Goal: Task Accomplishment & Management: Complete application form

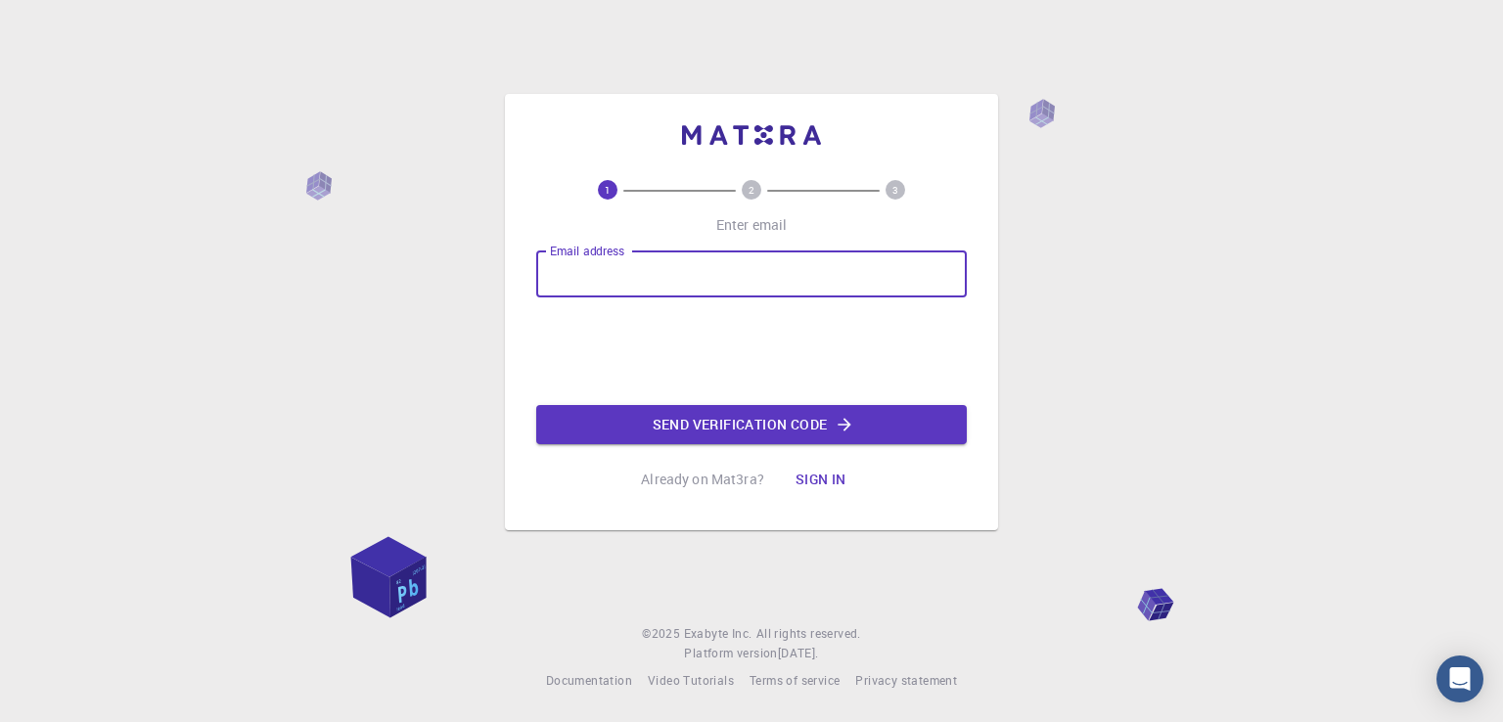
click at [706, 290] on input "Email address" at bounding box center [751, 274] width 431 height 47
type input "[EMAIL_ADDRESS][DOMAIN_NAME]"
click at [700, 419] on button "Send verification code" at bounding box center [751, 424] width 431 height 39
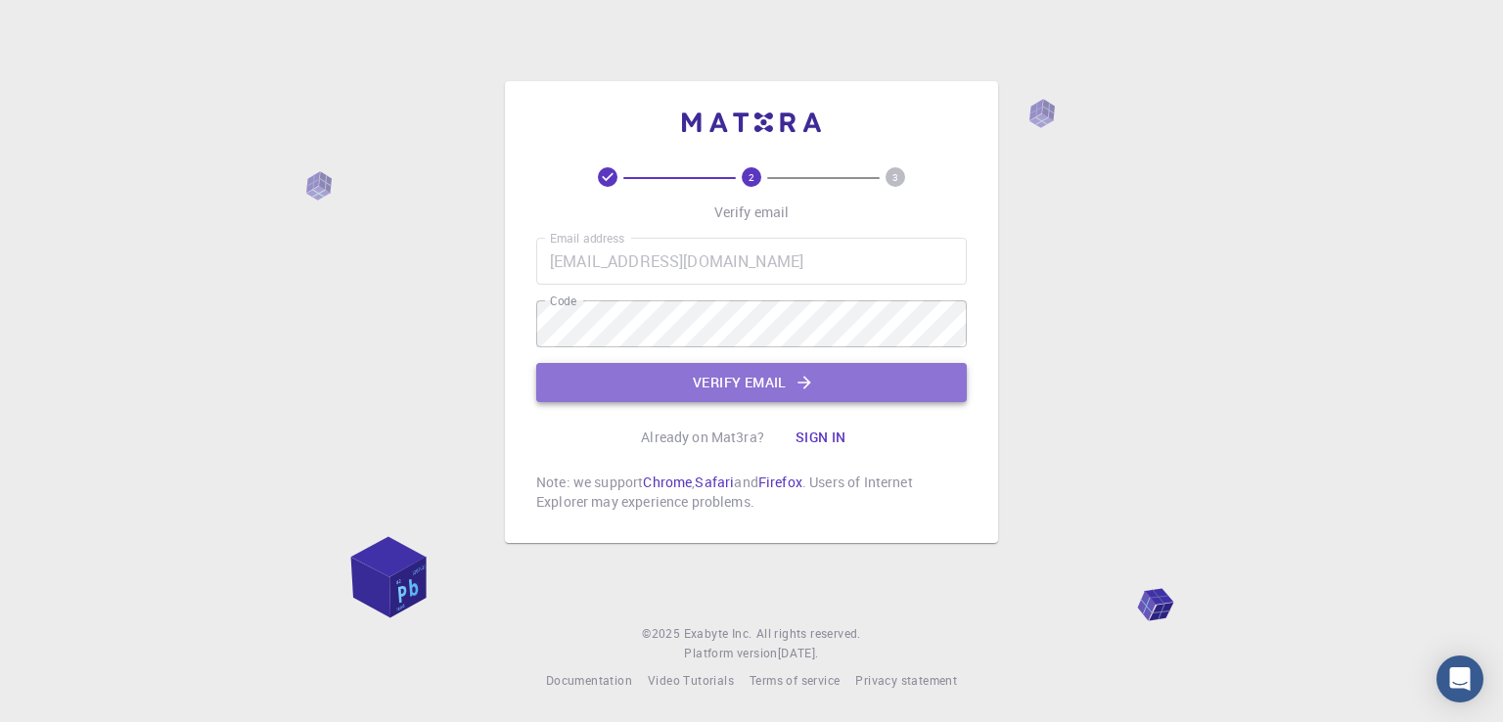
click at [731, 382] on button "Verify email" at bounding box center [751, 382] width 431 height 39
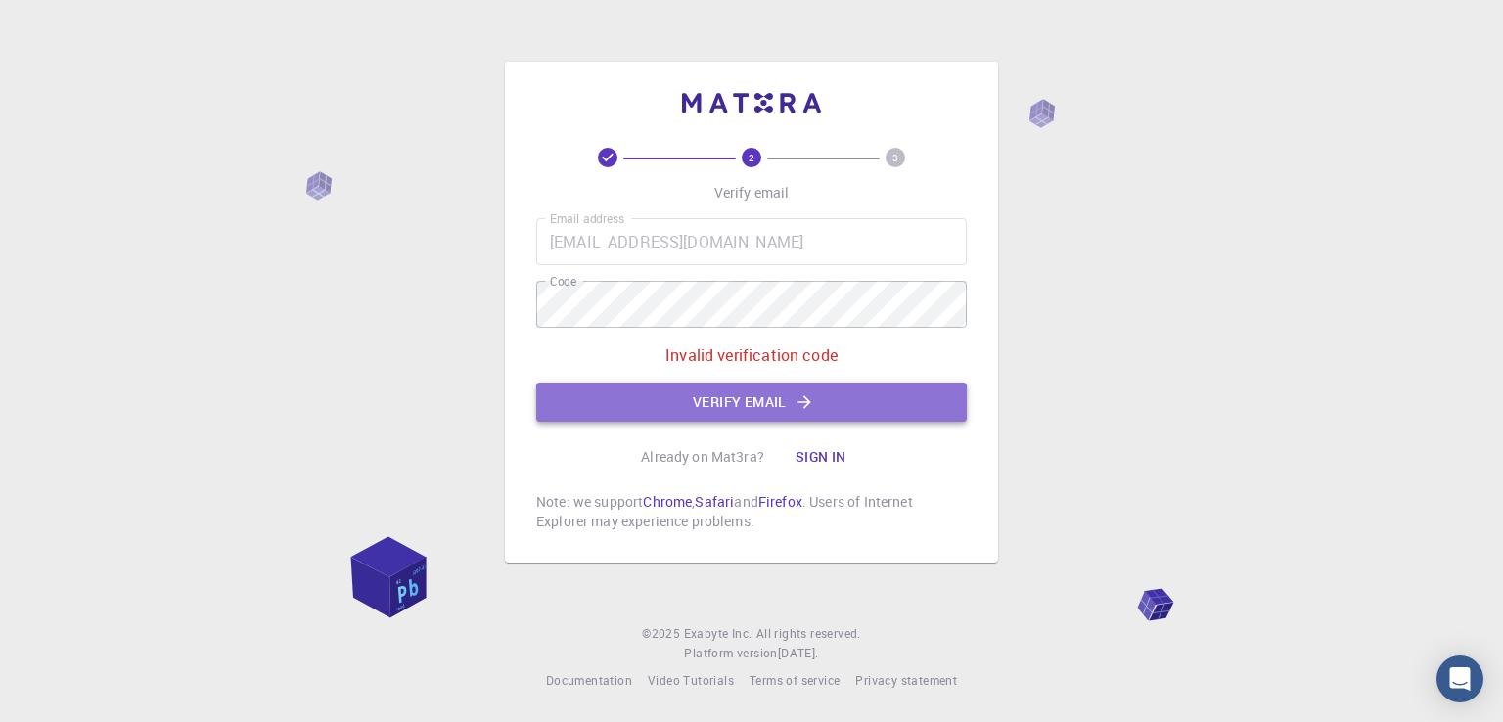
click at [824, 401] on button "Verify email" at bounding box center [751, 402] width 431 height 39
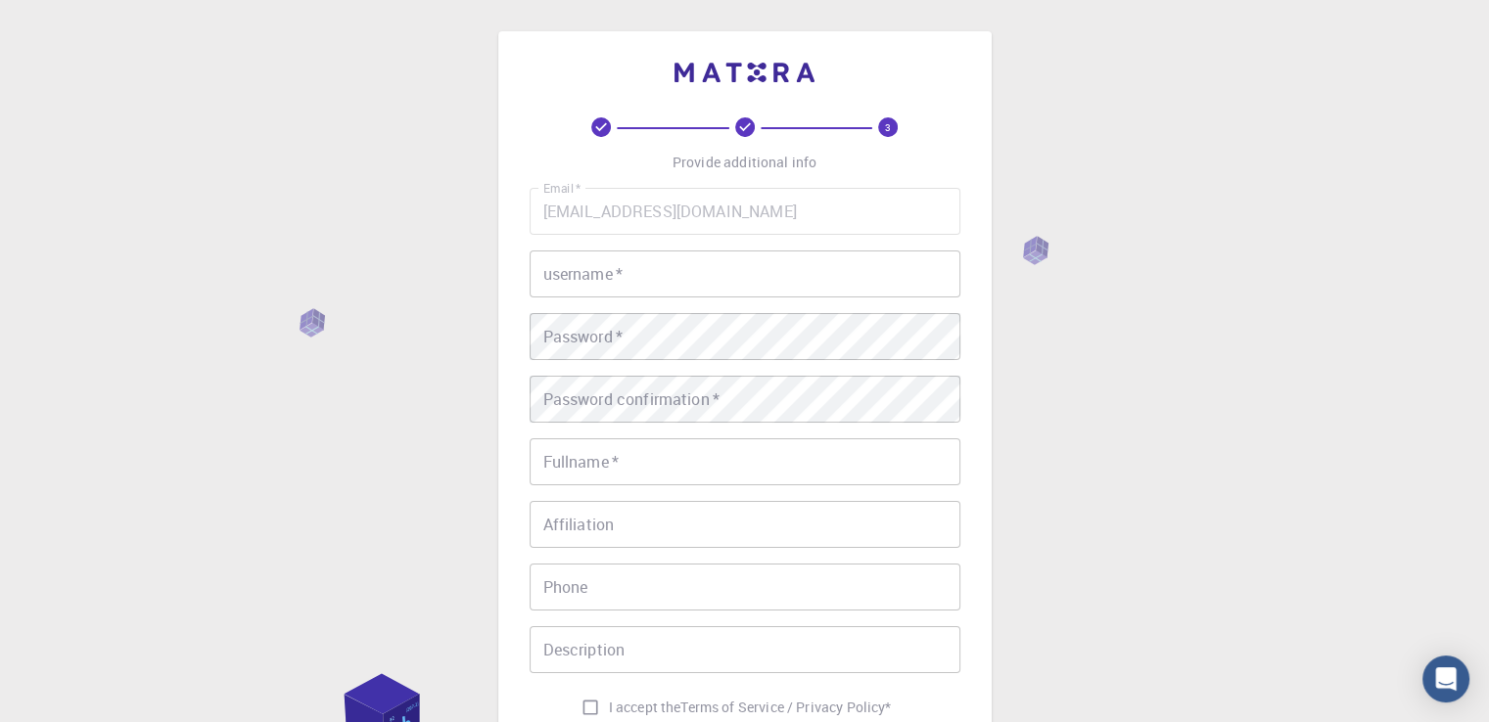
click at [822, 288] on input "username   *" at bounding box center [745, 274] width 431 height 47
type input "dhurim"
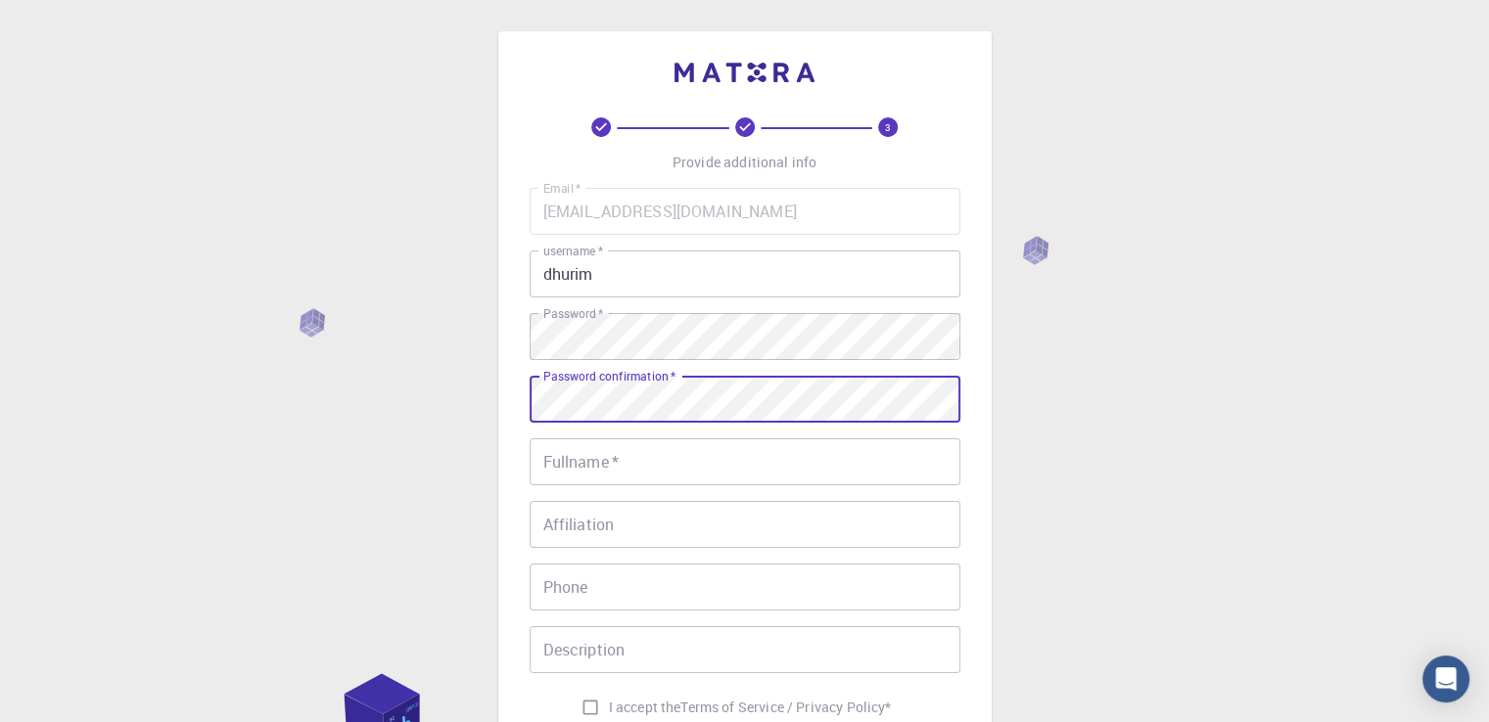
click at [790, 446] on input "Fullname   *" at bounding box center [745, 462] width 431 height 47
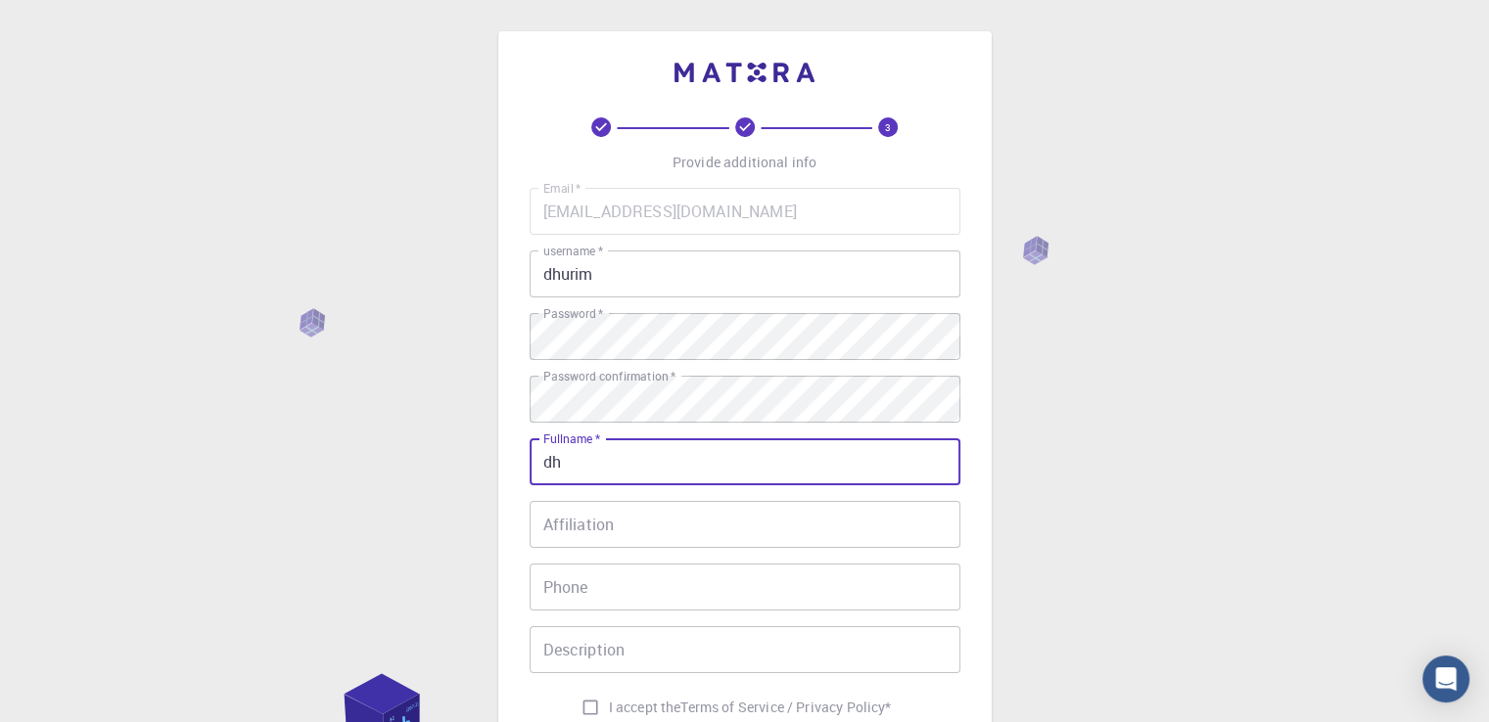
type input "d"
type input "[PERSON_NAME]"
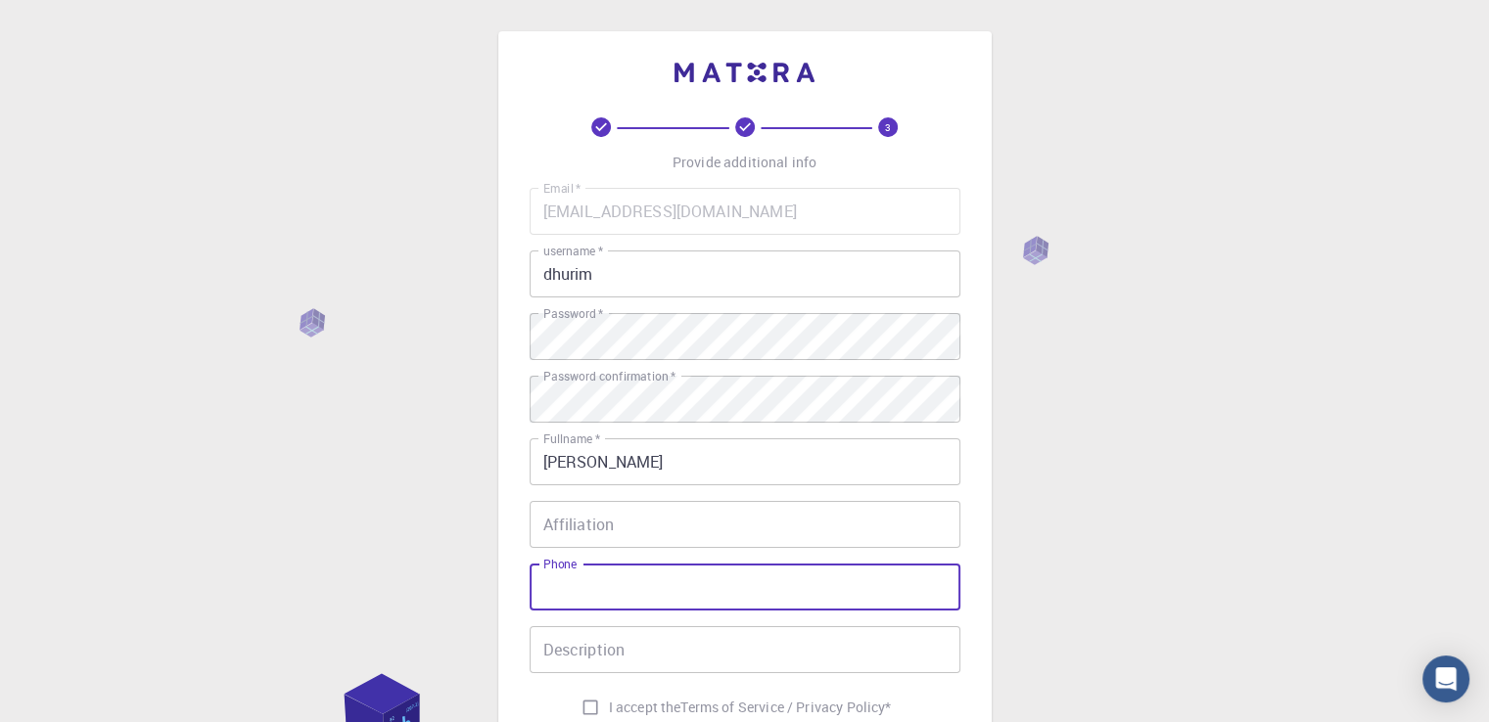
click at [586, 600] on input "Phone" at bounding box center [745, 587] width 431 height 47
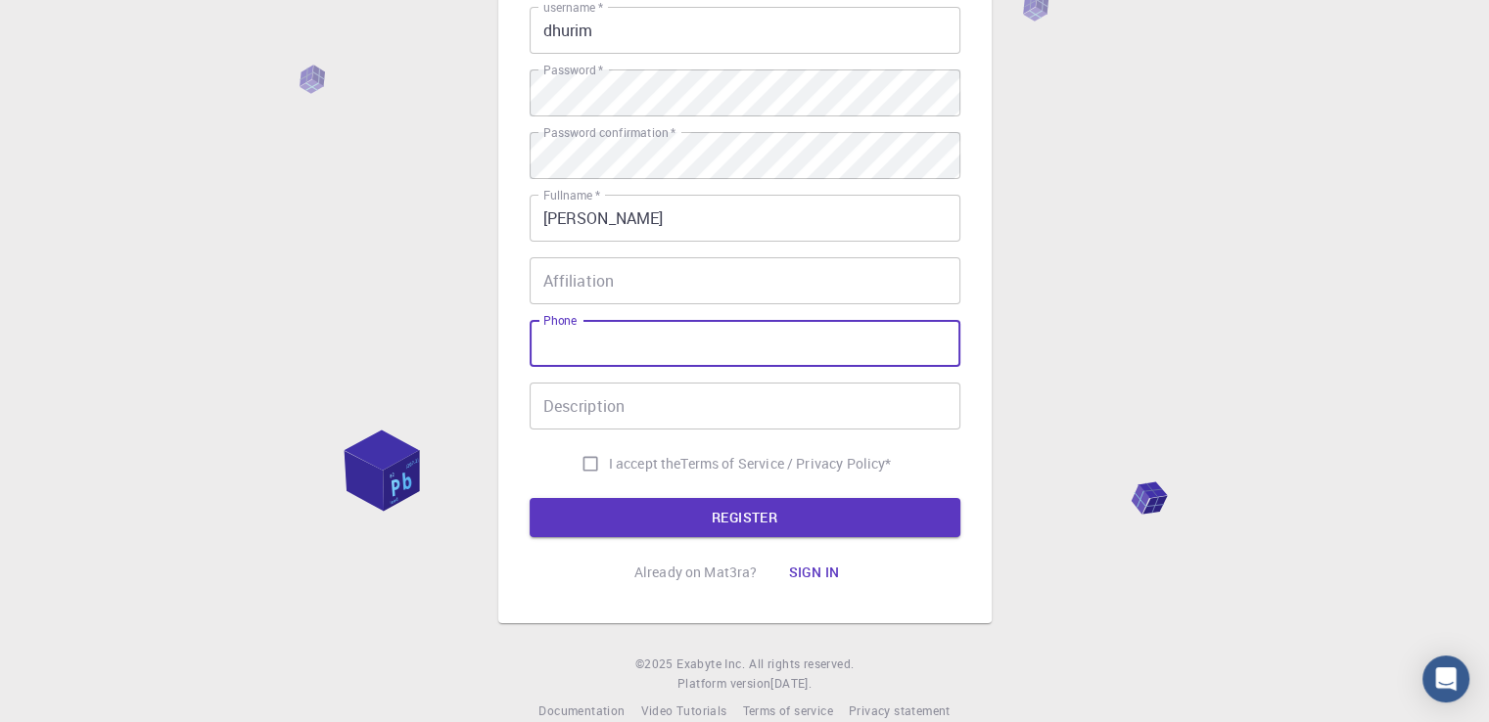
scroll to position [245, 0]
click at [591, 464] on input "I accept the Terms of Service / Privacy Policy *" at bounding box center [590, 462] width 37 height 37
checkbox input "true"
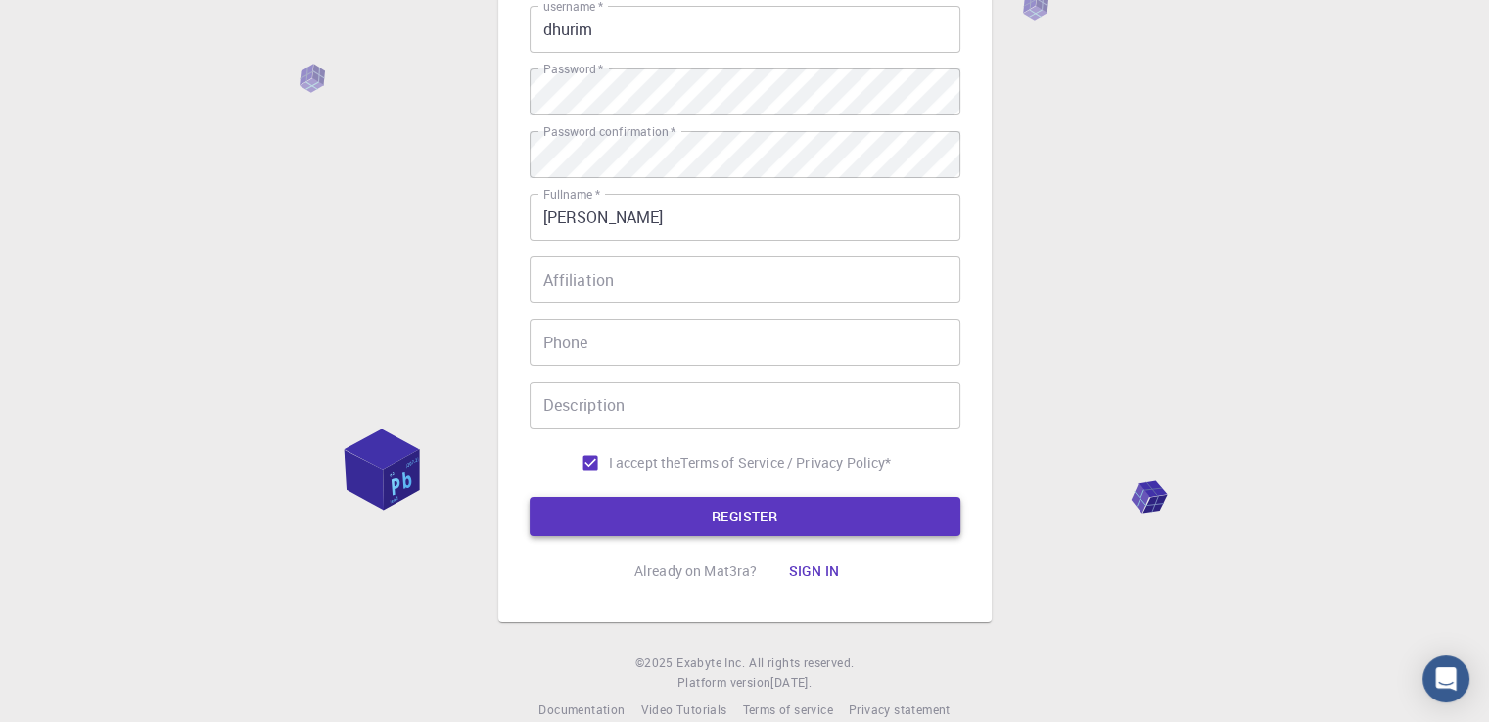
click at [616, 527] on button "REGISTER" at bounding box center [745, 516] width 431 height 39
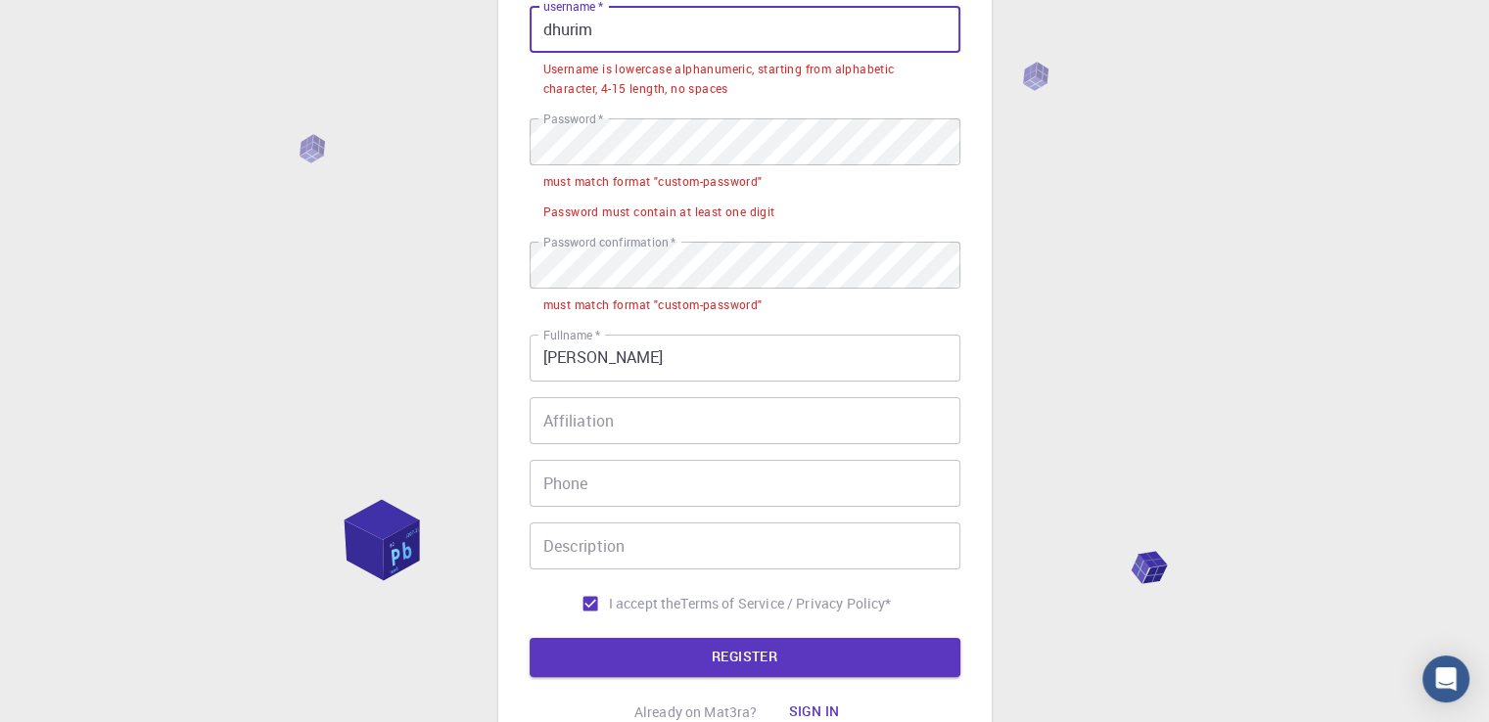
click at [553, 27] on input "dhurim" at bounding box center [745, 29] width 431 height 47
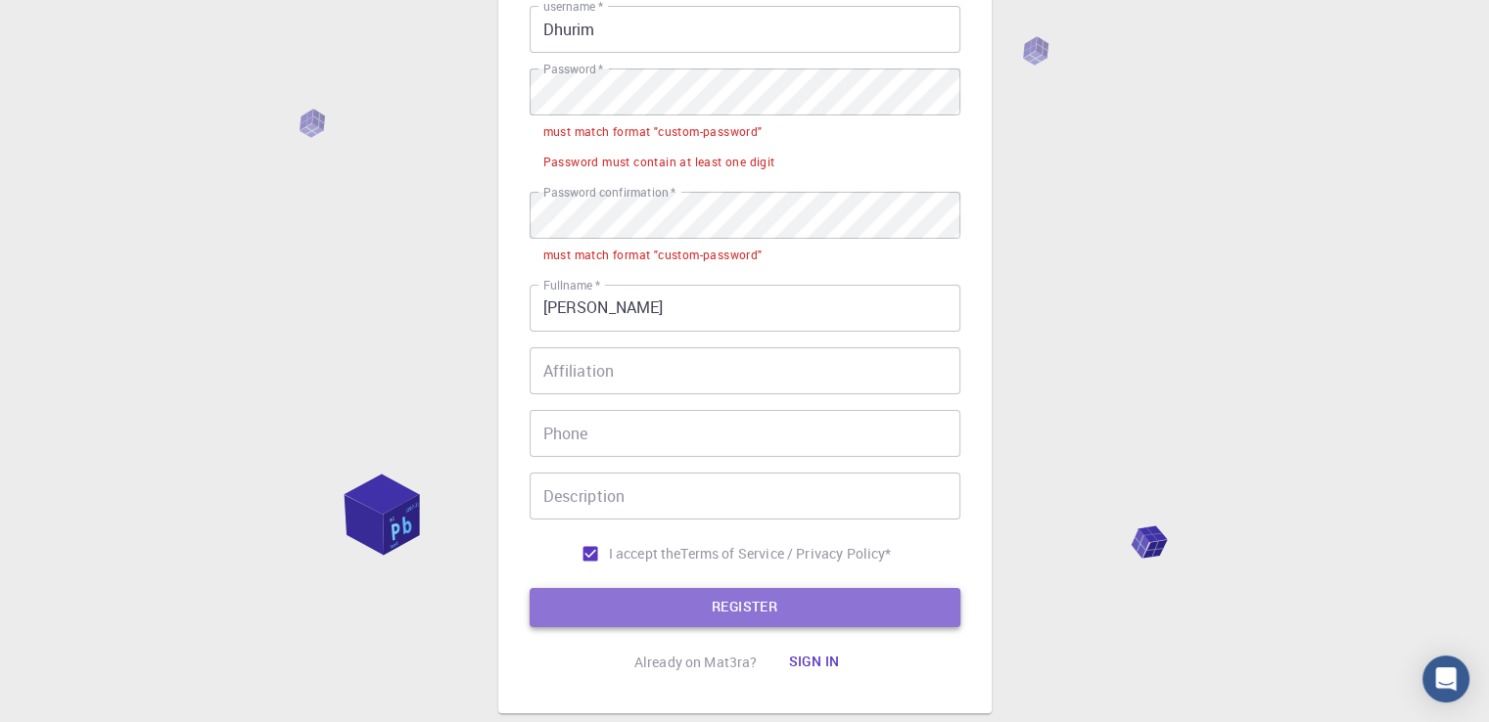
click at [763, 614] on button "REGISTER" at bounding box center [745, 607] width 431 height 39
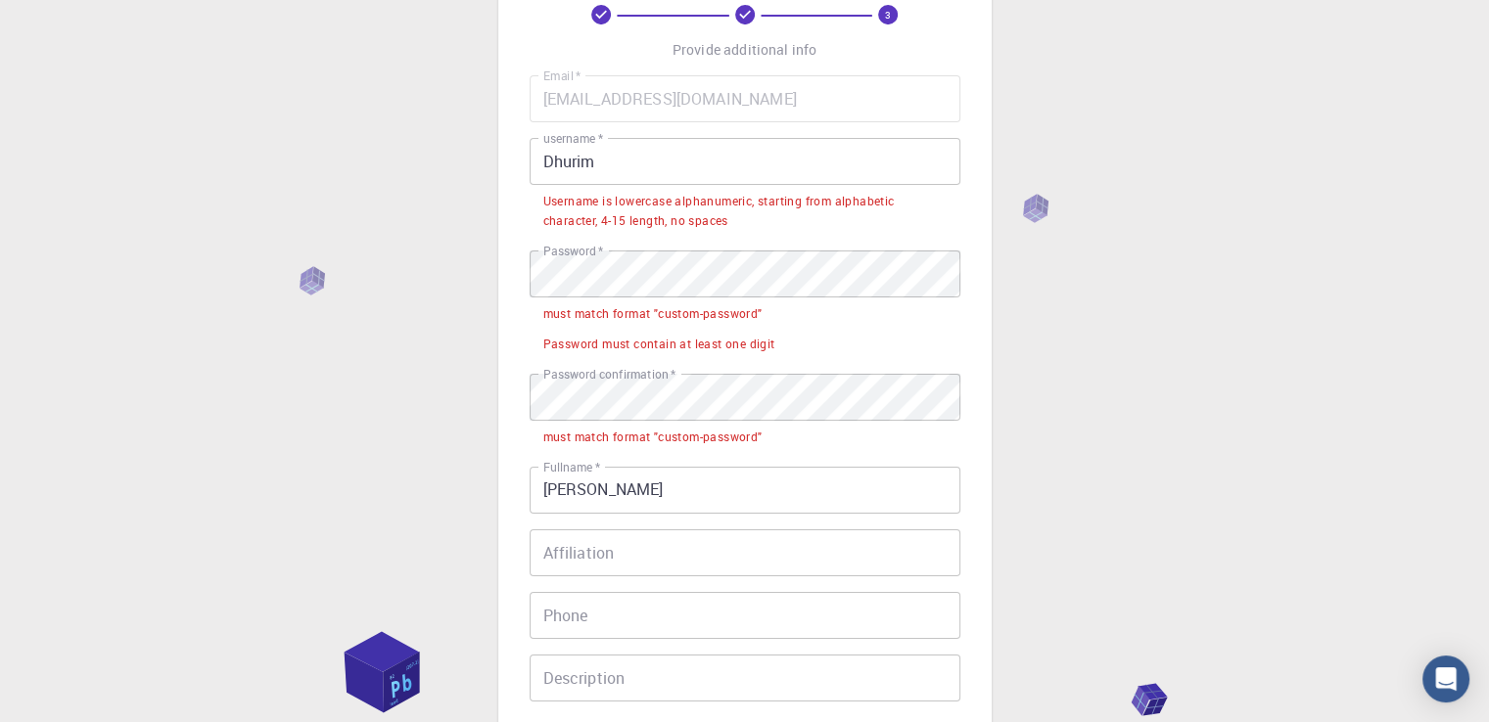
scroll to position [85, 0]
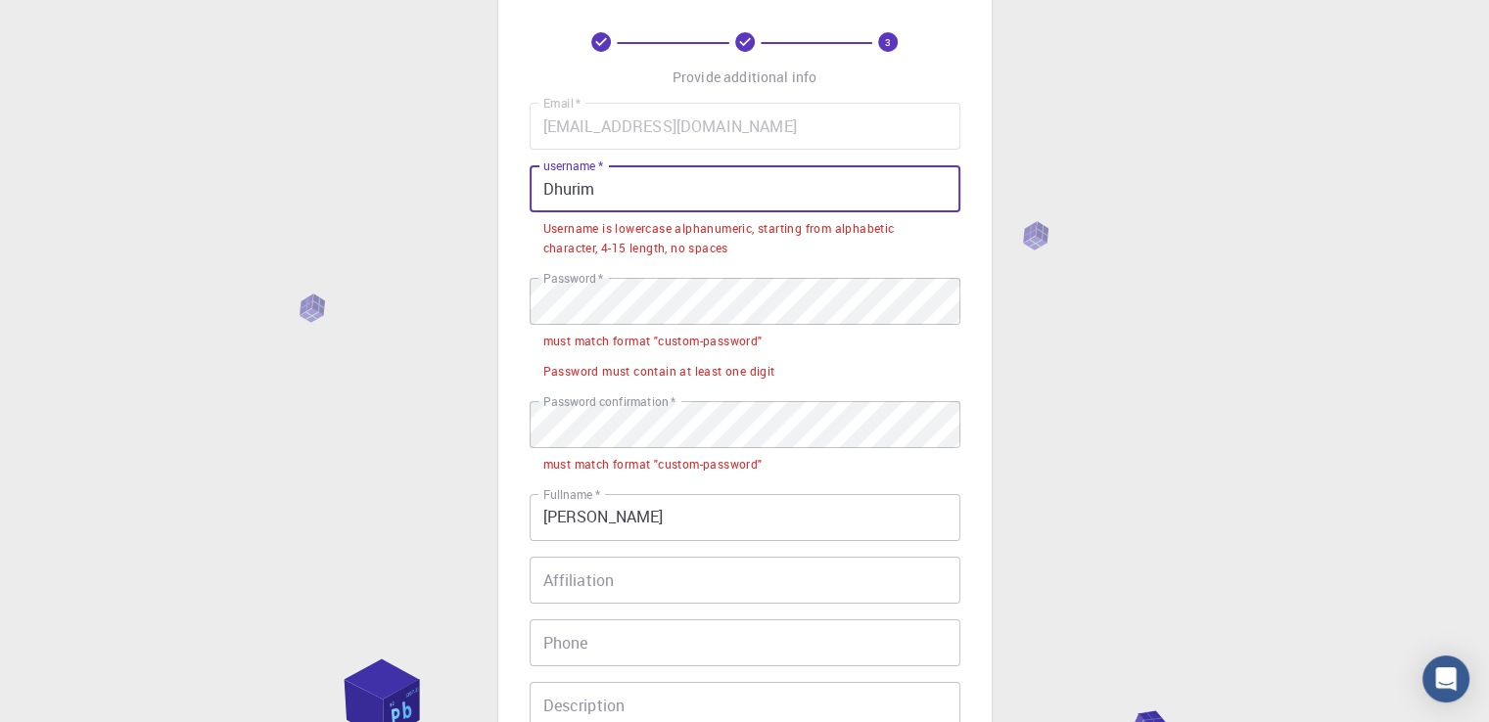
click at [539, 197] on input "Dhurim" at bounding box center [745, 188] width 431 height 47
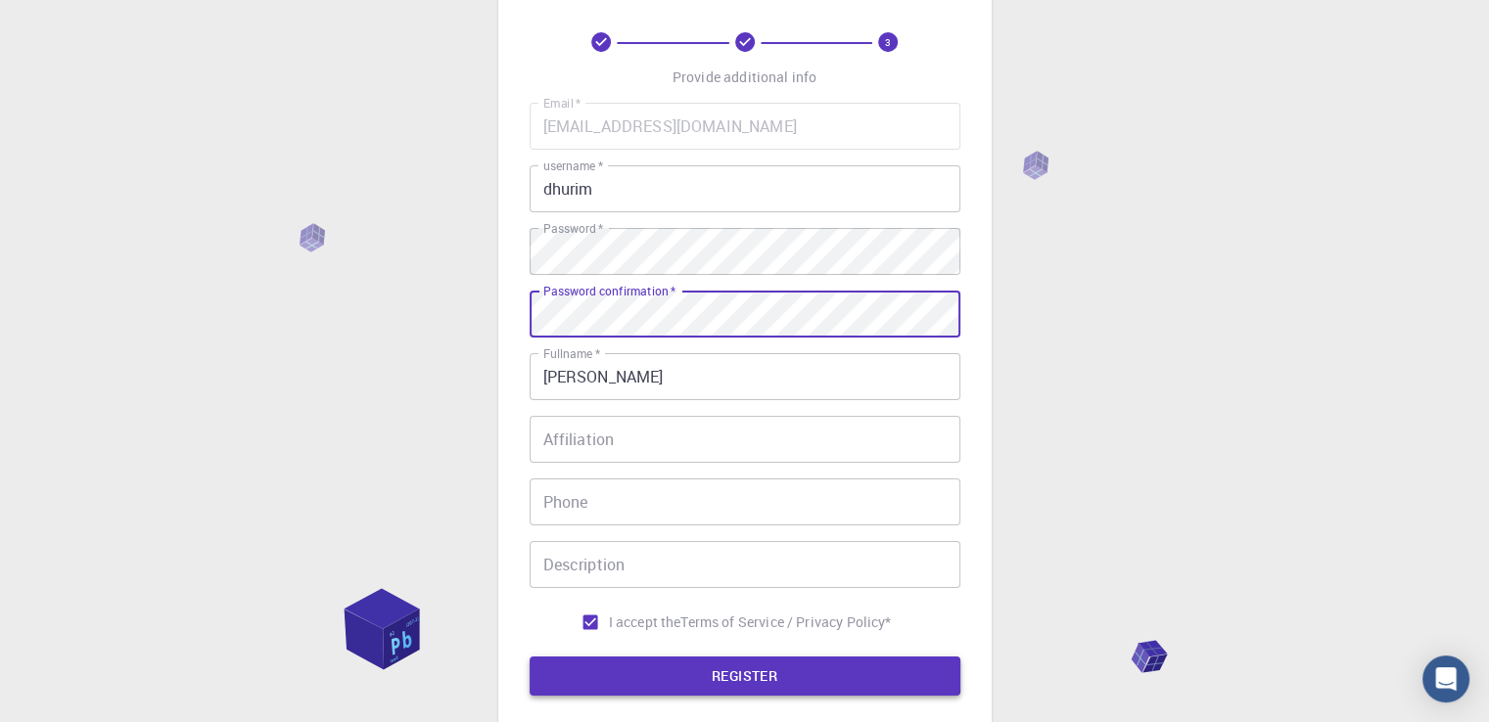
click at [703, 666] on button "REGISTER" at bounding box center [745, 676] width 431 height 39
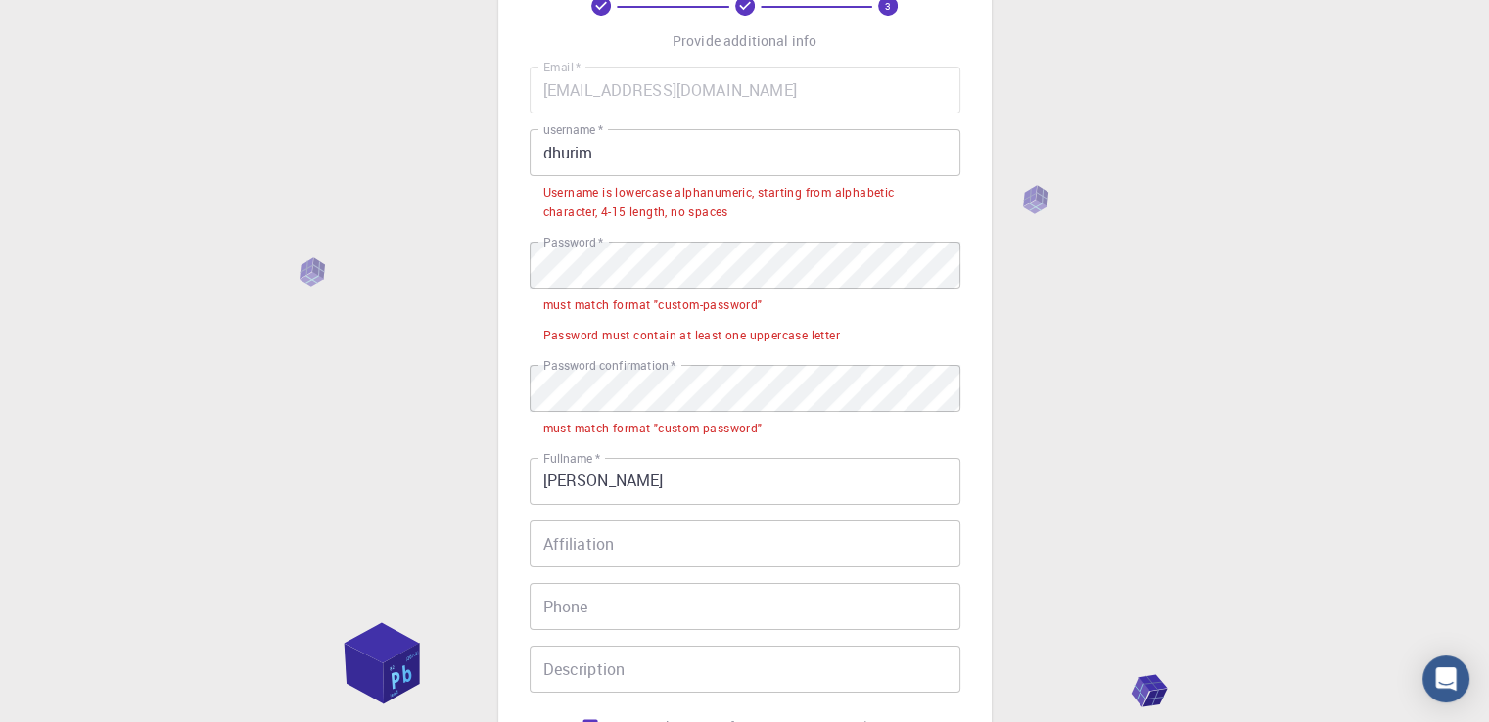
scroll to position [123, 0]
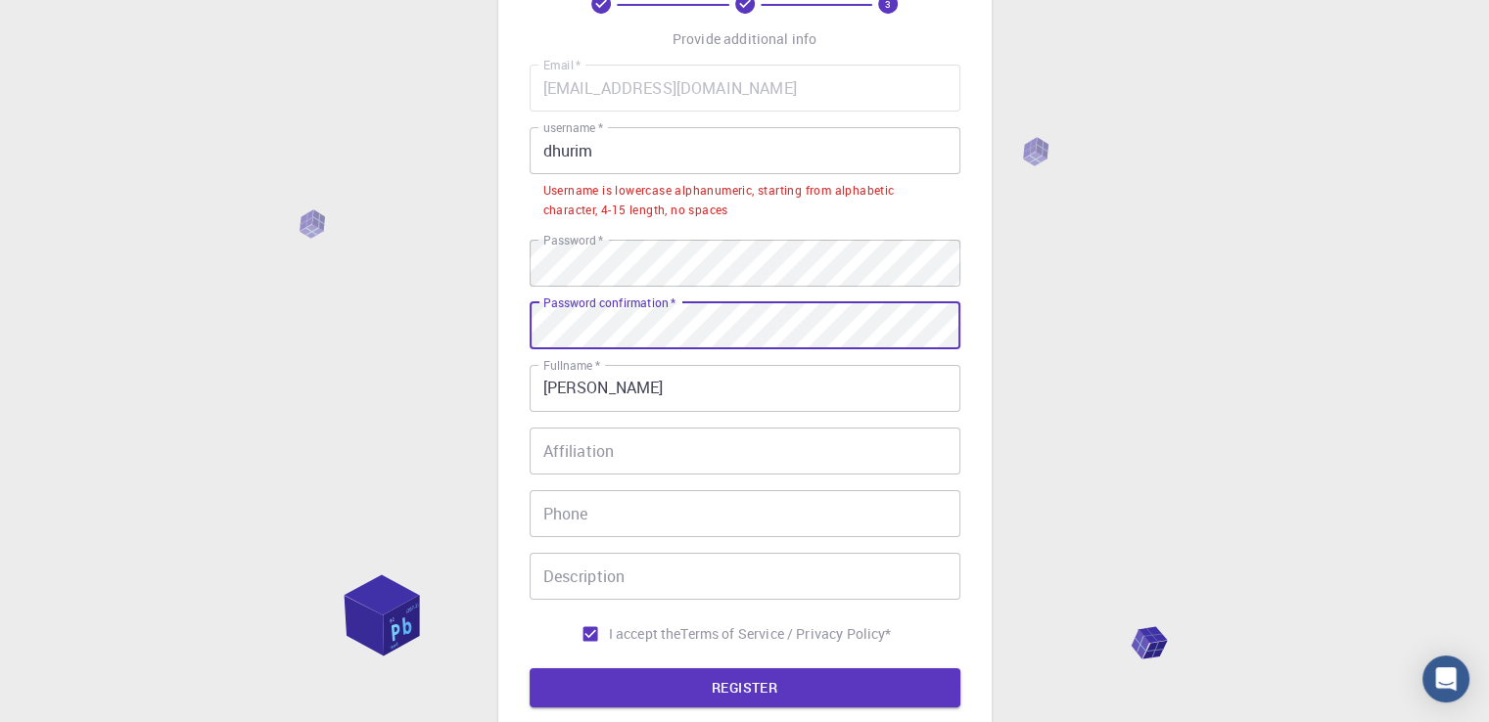
click at [598, 310] on div "Password confirmation   * Password confirmation   *" at bounding box center [745, 325] width 431 height 47
click at [683, 695] on button "REGISTER" at bounding box center [745, 688] width 431 height 39
click at [611, 146] on input "dhurim" at bounding box center [745, 150] width 431 height 47
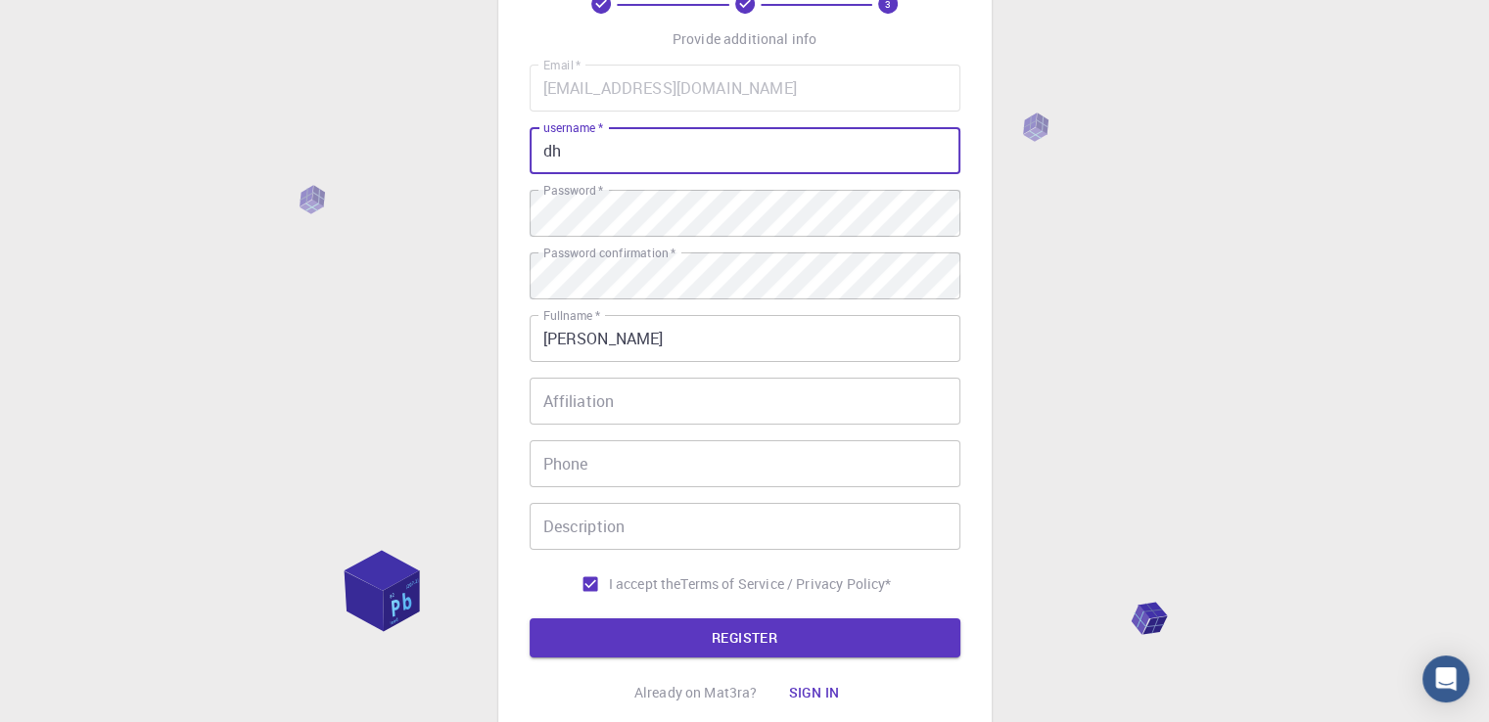
type input "d"
type input "dhurim27"
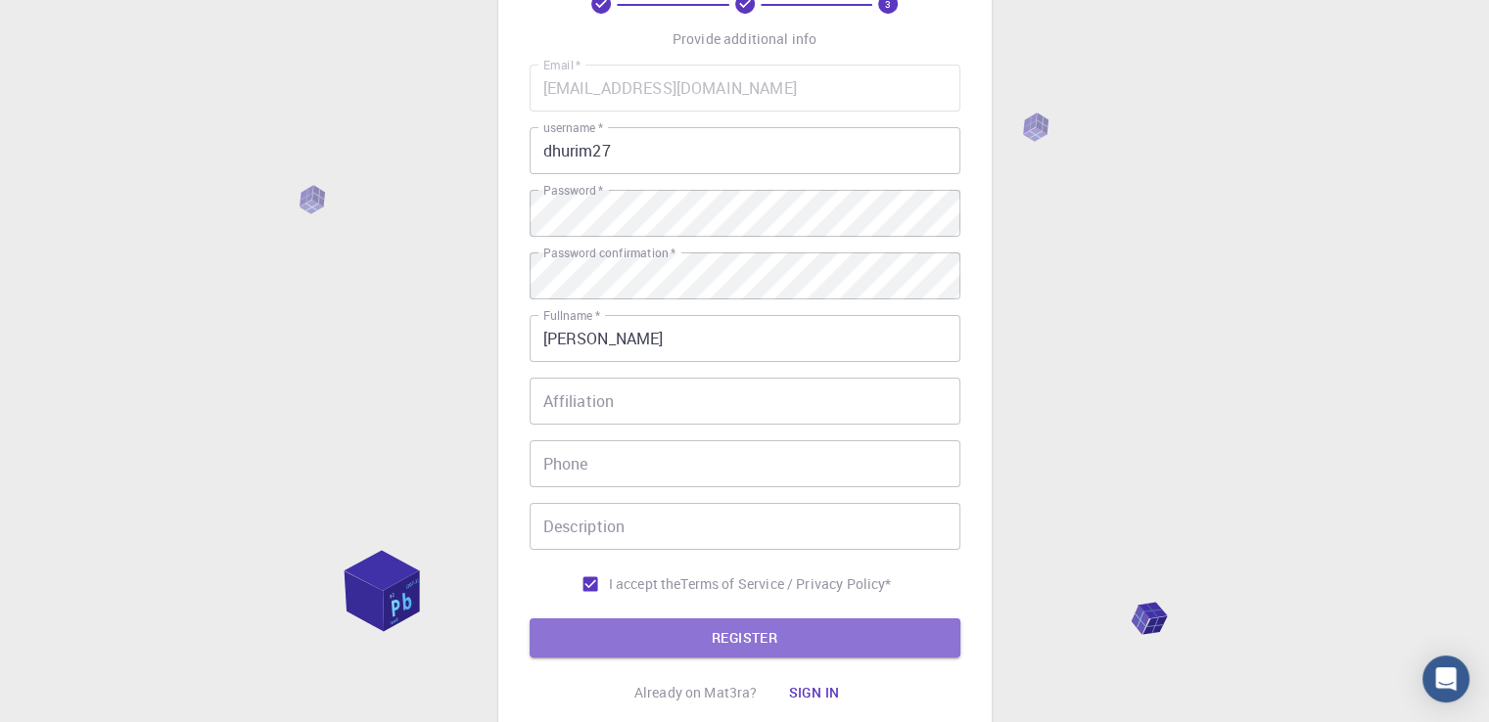
click at [682, 642] on button "REGISTER" at bounding box center [745, 638] width 431 height 39
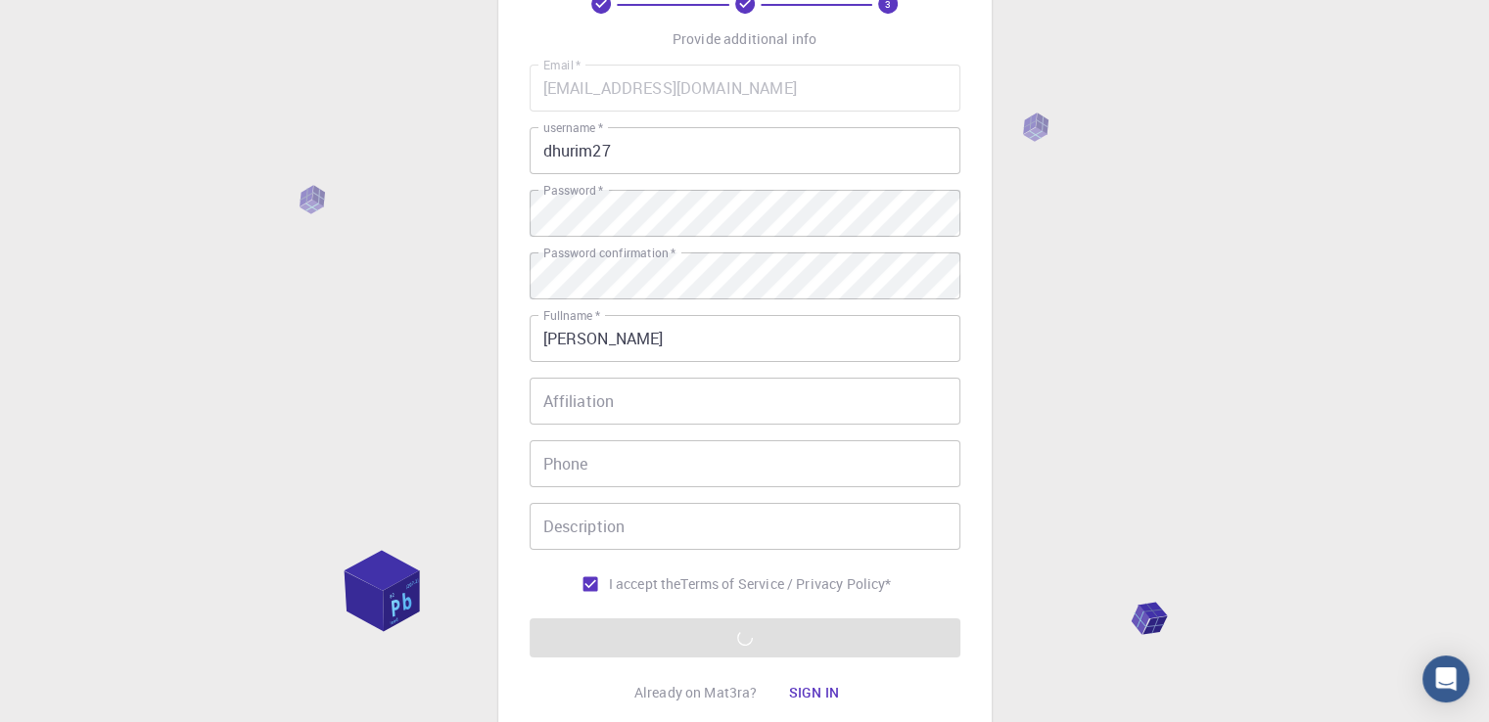
click at [682, 642] on form "Email   * [EMAIL_ADDRESS][DOMAIN_NAME] Email   * username   * dhurim27 username…" at bounding box center [745, 361] width 431 height 593
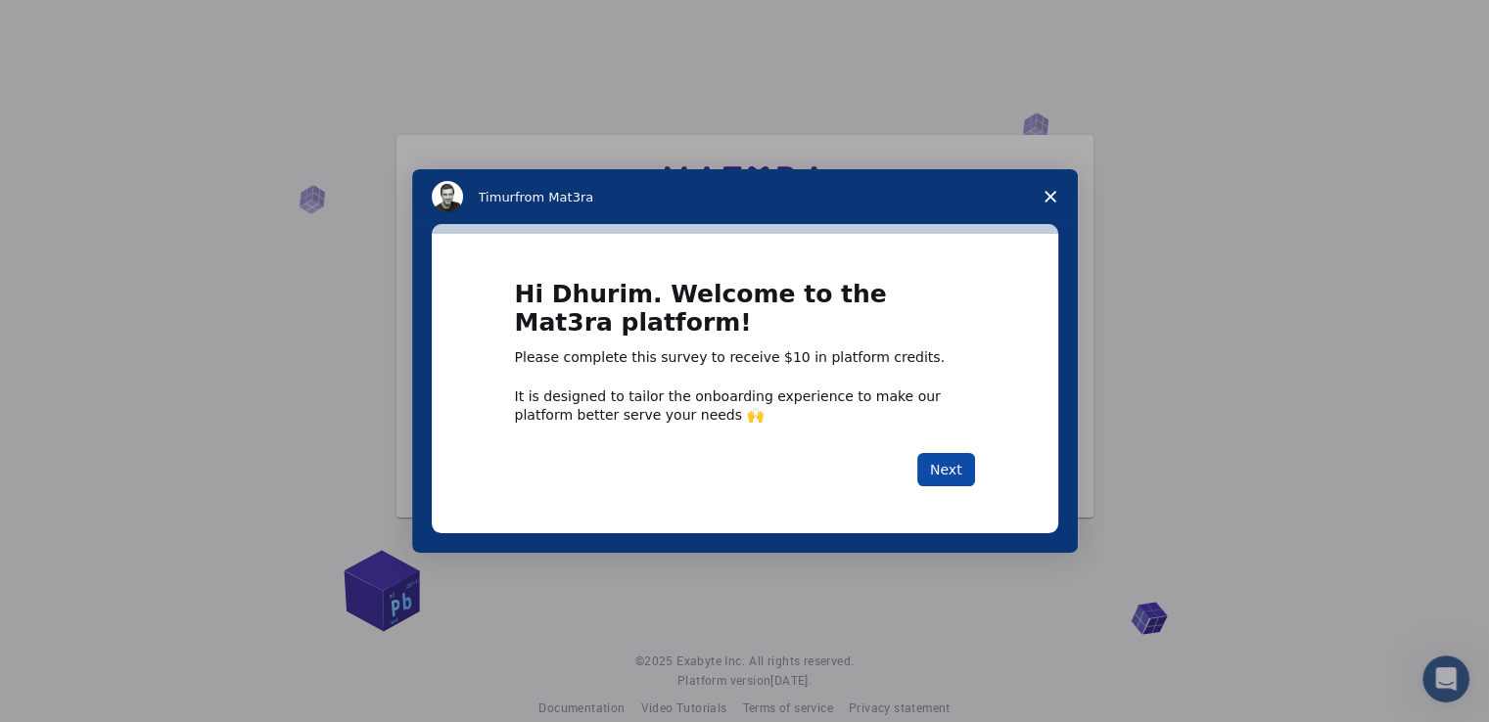
click at [957, 467] on button "Next" at bounding box center [946, 469] width 58 height 33
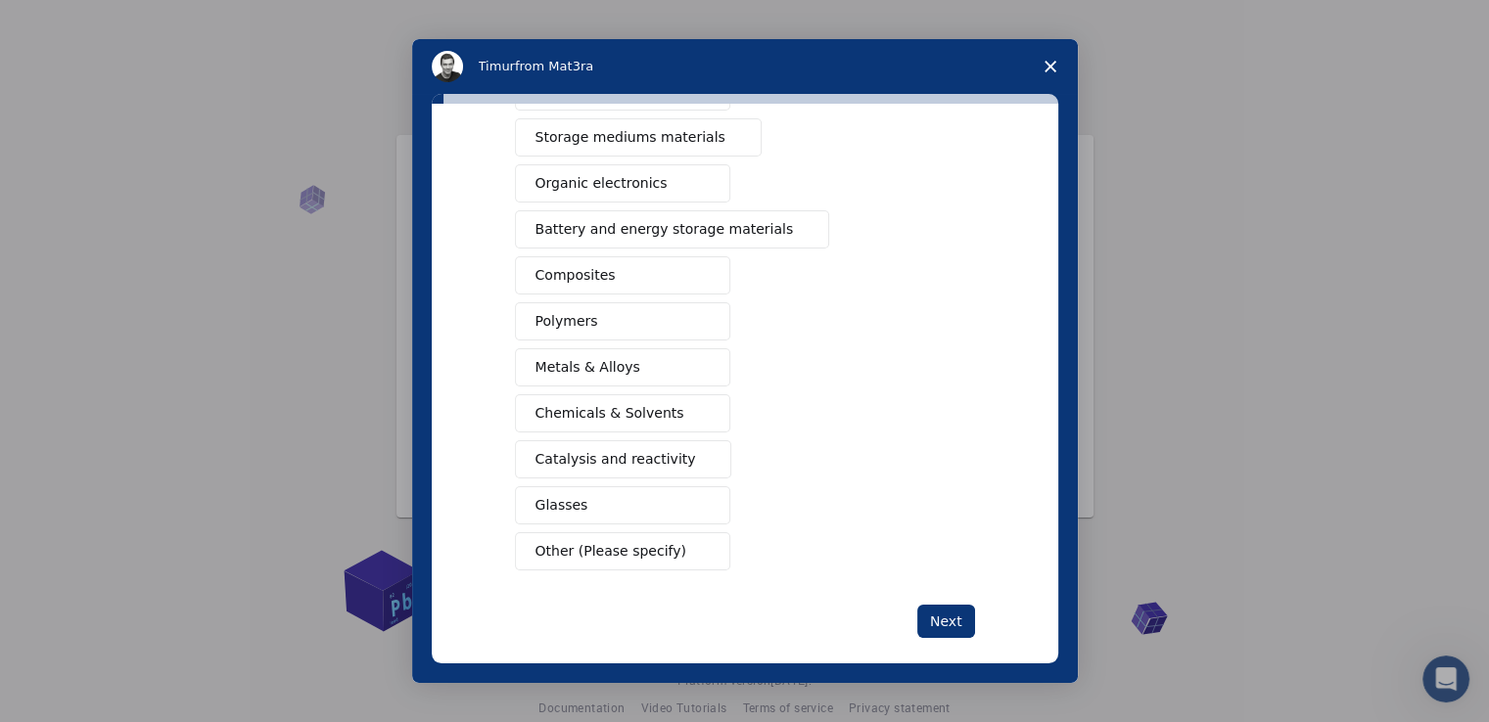
scroll to position [217, 0]
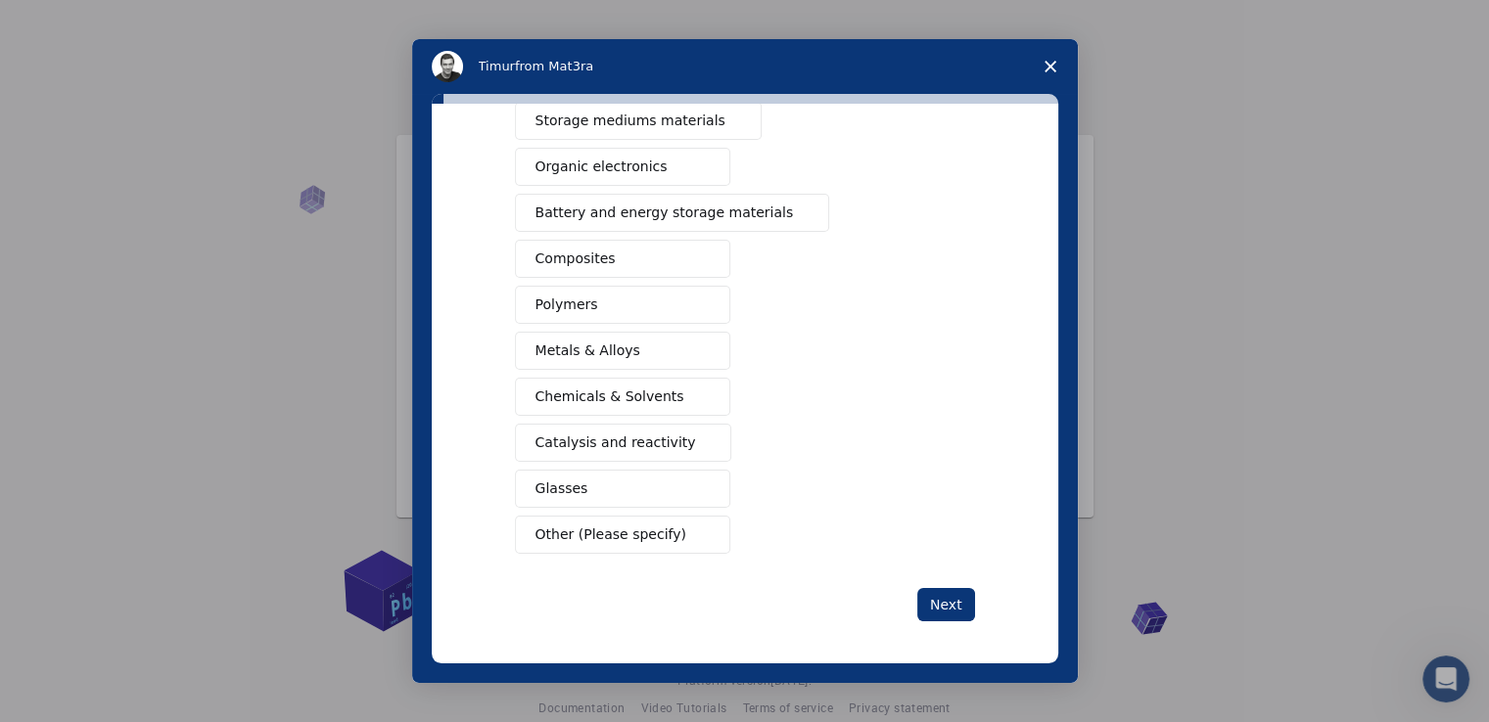
drag, startPoint x: 1057, startPoint y: 405, endPoint x: 1056, endPoint y: 392, distance: 13.7
click at [1057, 392] on div "What type(s) of materials are you interested in? Semiconductors Solar energy ma…" at bounding box center [745, 384] width 626 height 560
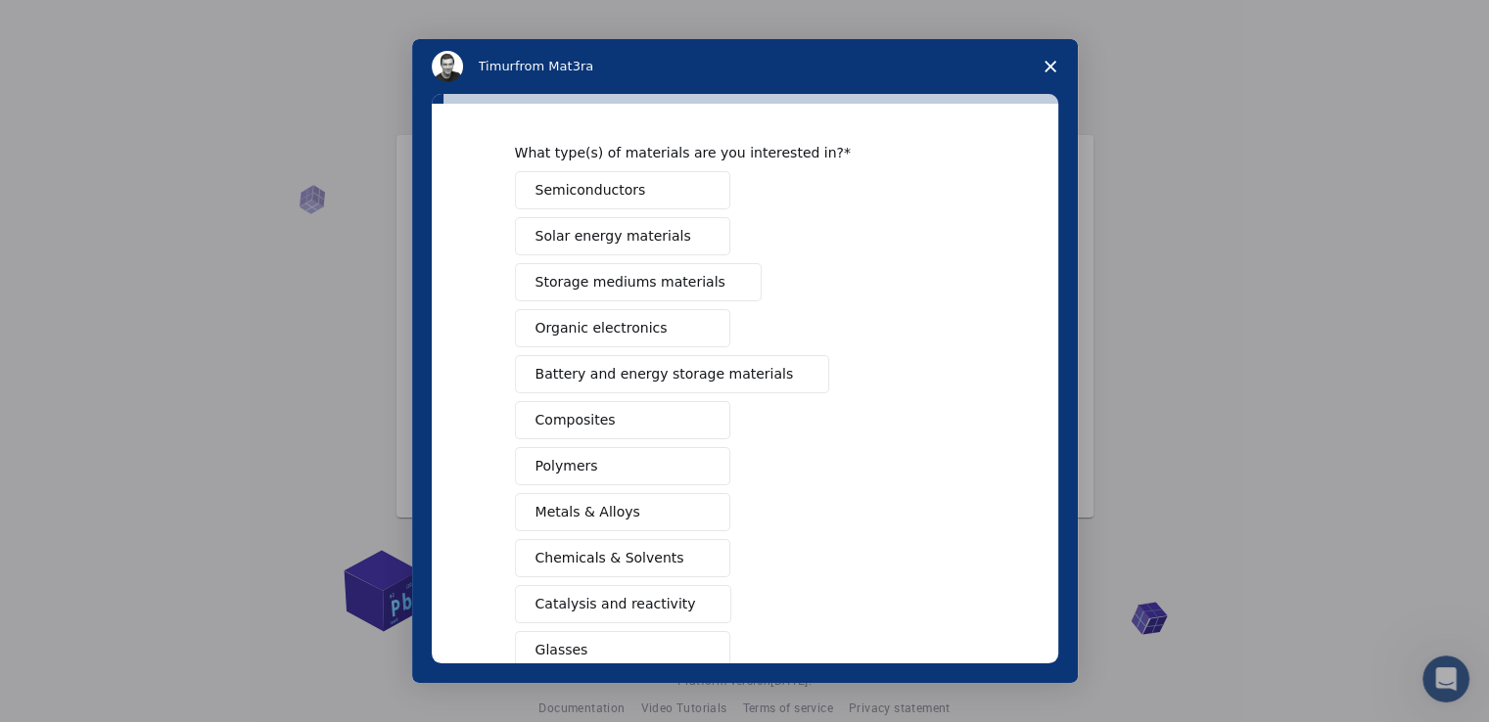
scroll to position [44, 0]
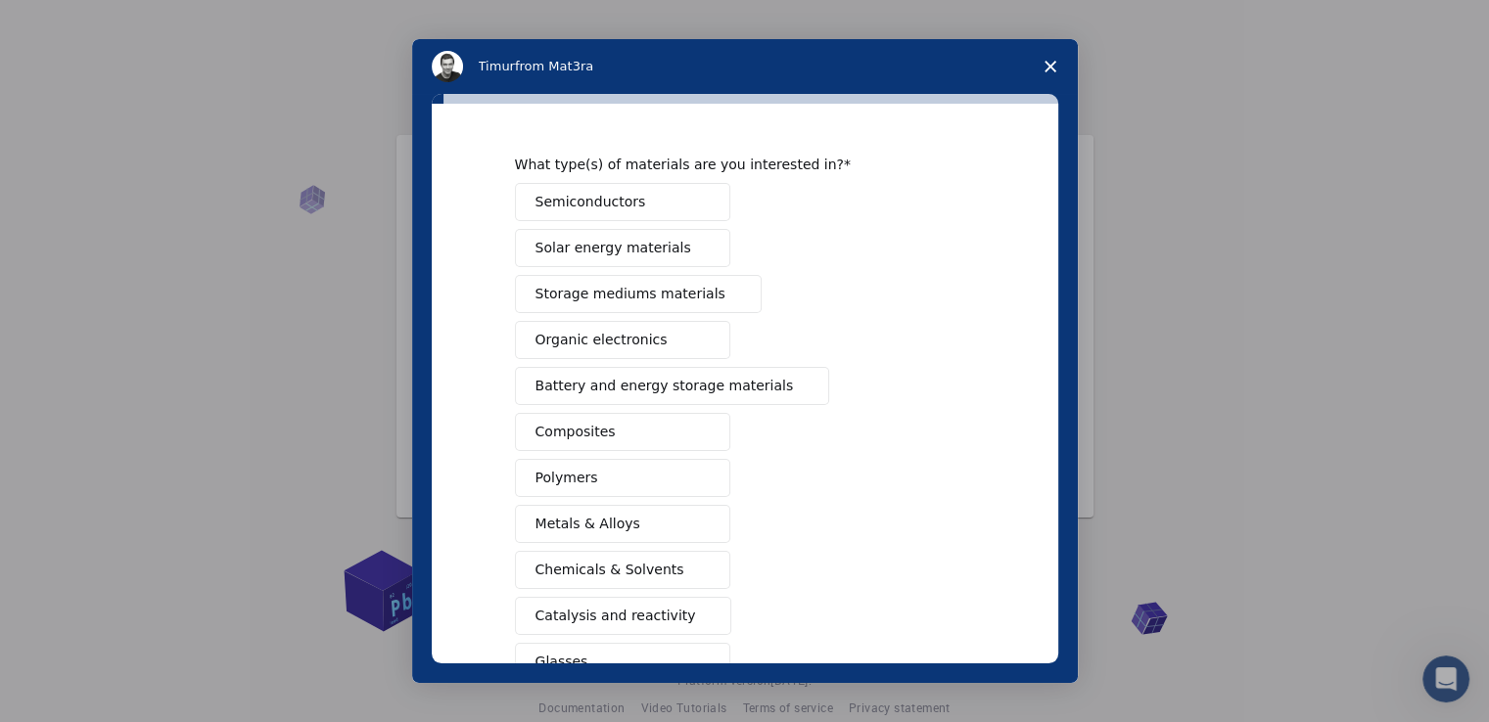
click at [637, 233] on button "Solar energy materials" at bounding box center [622, 248] width 215 height 38
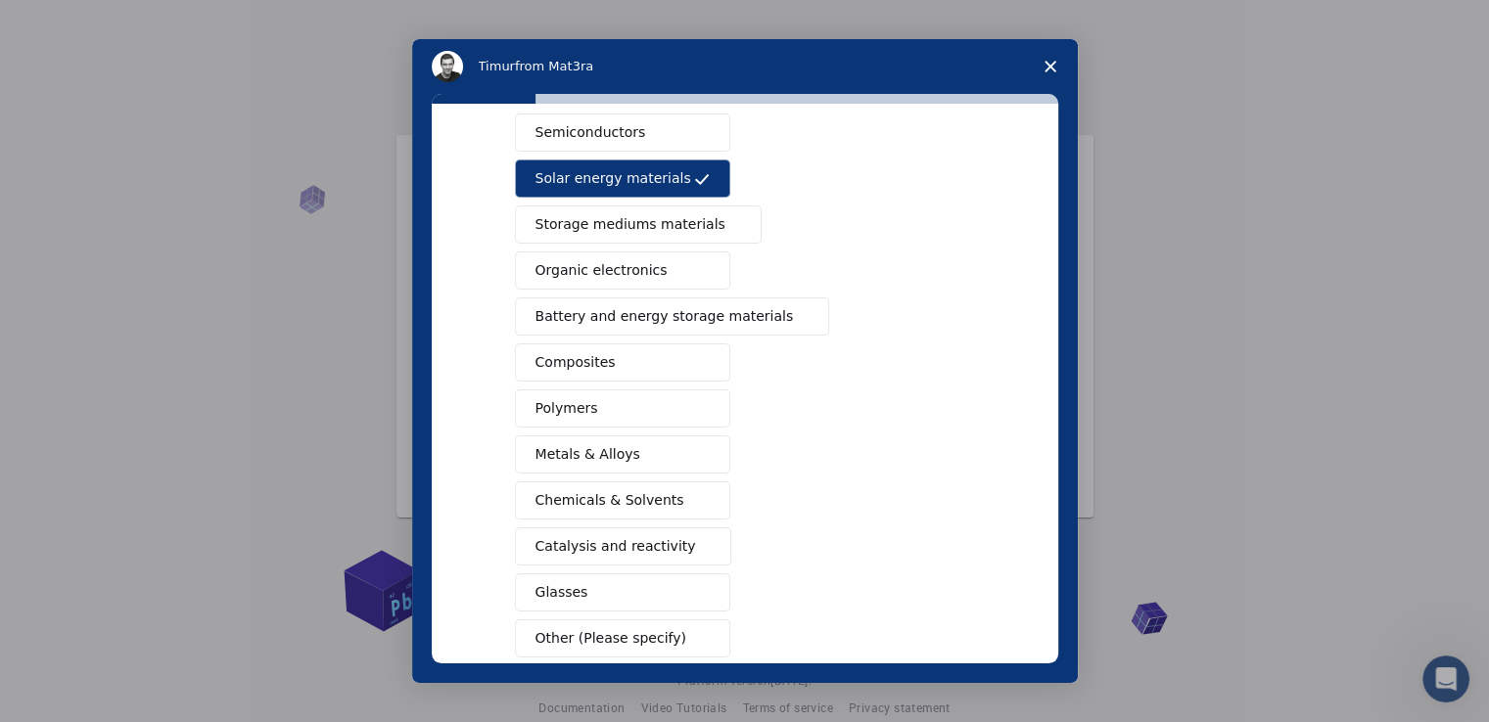
scroll to position [217, 0]
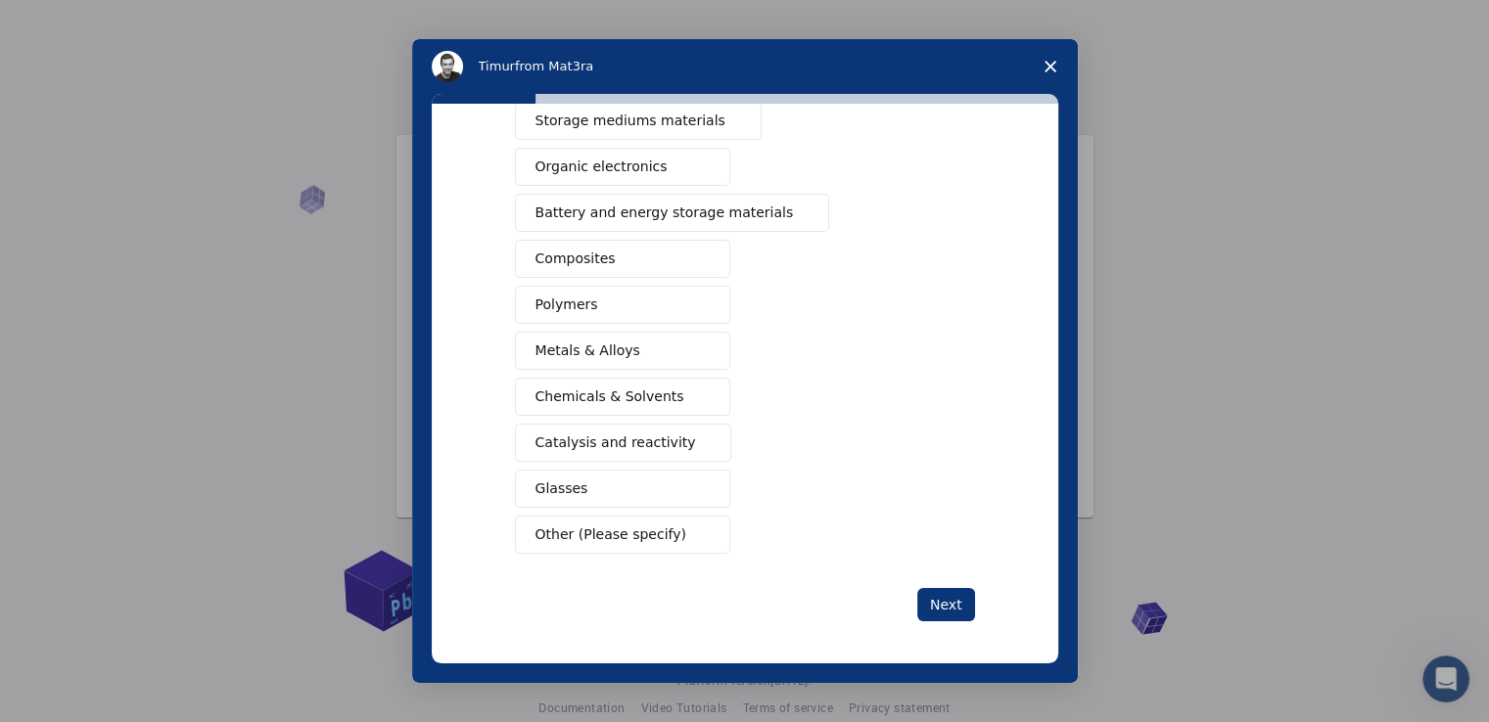
click at [1045, 71] on icon "Close survey" at bounding box center [1050, 67] width 12 height 12
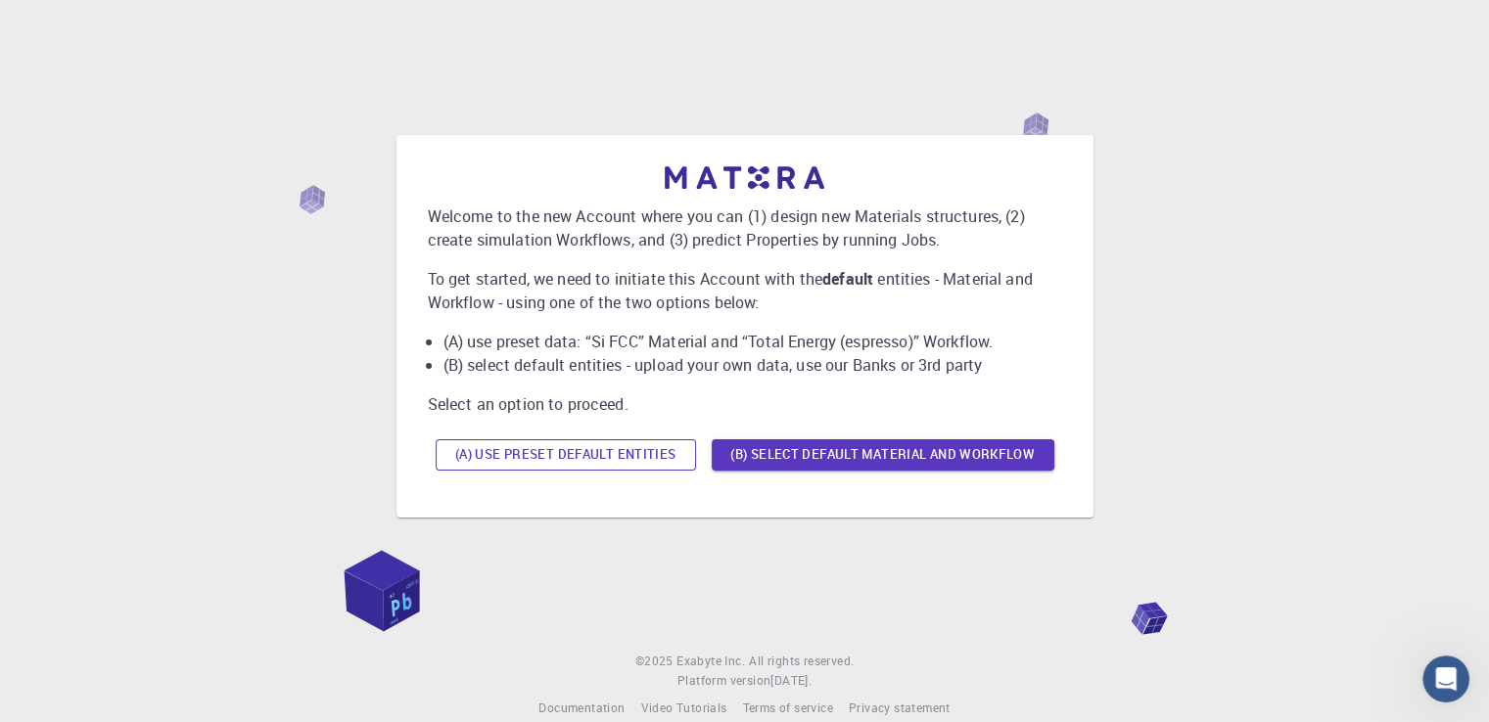
click at [651, 463] on button "(A) Use preset default entities" at bounding box center [566, 454] width 260 height 31
